Goal: Information Seeking & Learning: Learn about a topic

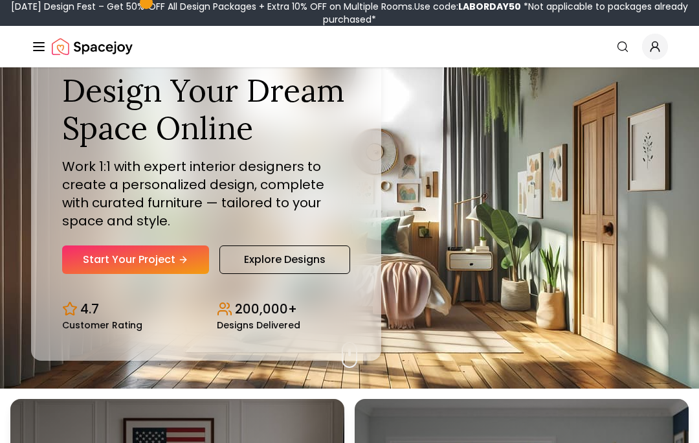
scroll to position [55, 0]
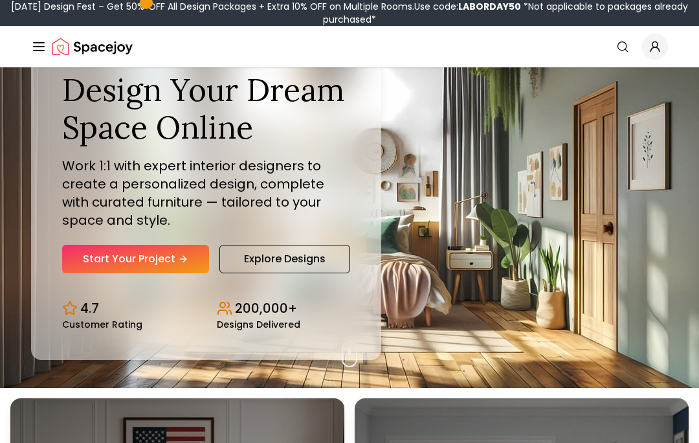
click at [324, 273] on link "Explore Designs" at bounding box center [284, 259] width 131 height 28
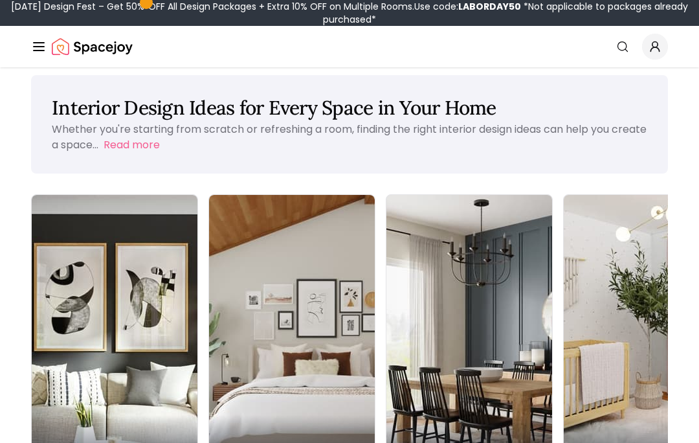
scroll to position [13, 0]
click at [80, 415] on div "Living Room" at bounding box center [115, 451] width 166 height 72
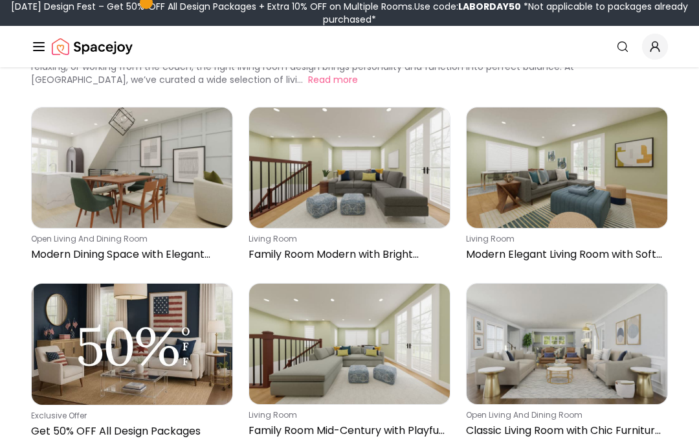
scroll to position [85, 0]
click at [581, 186] on img at bounding box center [567, 167] width 201 height 120
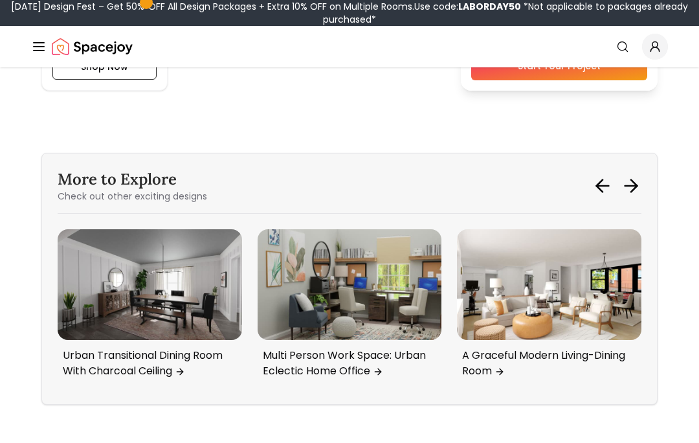
scroll to position [2278, 0]
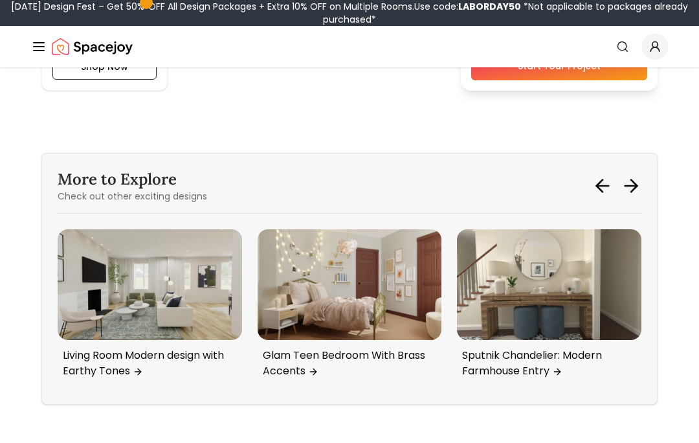
click at [121, 356] on p "Living Room Modern design with Earthy Tones" at bounding box center [147, 362] width 169 height 31
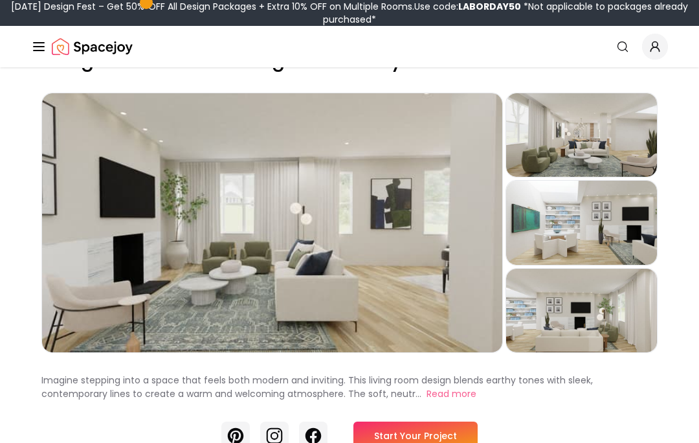
scroll to position [41, 0]
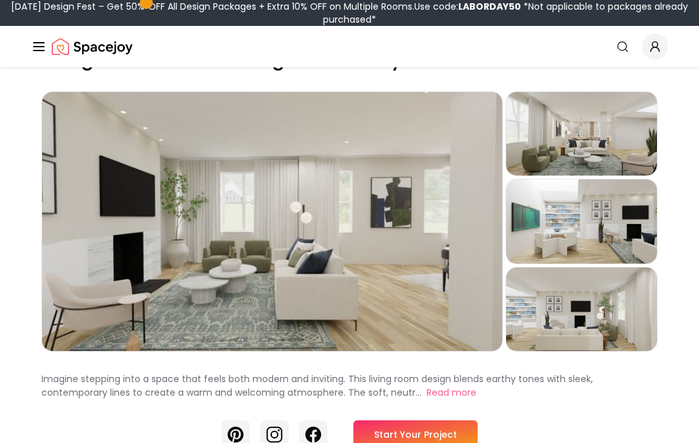
click at [599, 142] on div "Preview" at bounding box center [581, 133] width 151 height 83
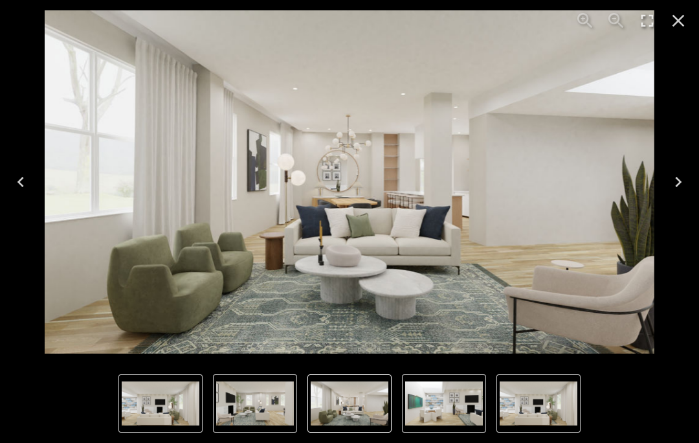
click at [678, 17] on icon "Close" at bounding box center [678, 20] width 21 height 21
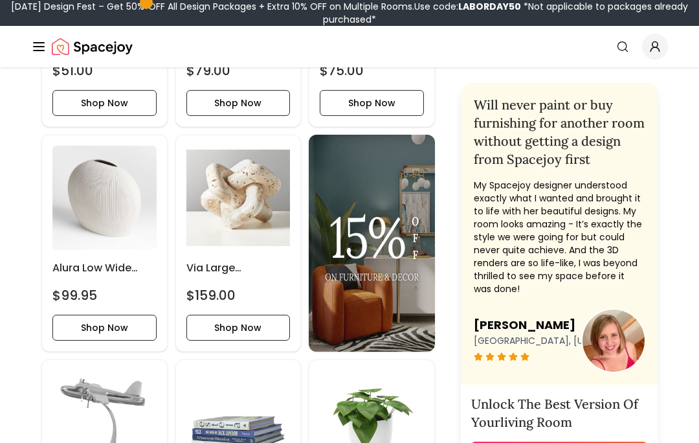
scroll to position [896, 0]
click at [372, 254] on img at bounding box center [372, 243] width 126 height 217
